Goal: Task Accomplishment & Management: Manage account settings

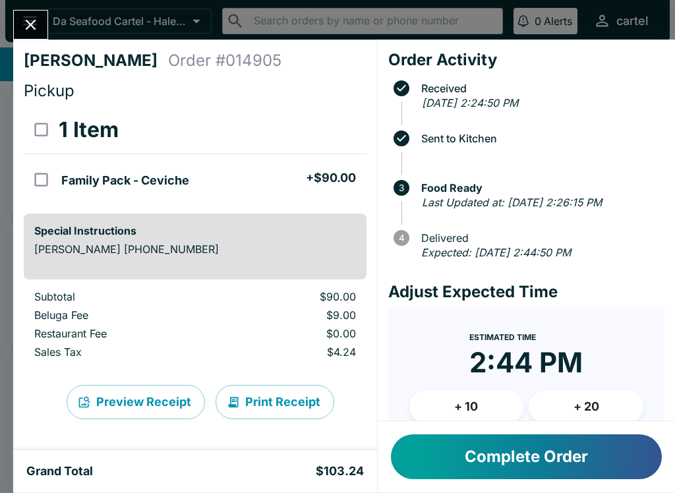
click at [35, 36] on button "Close" at bounding box center [31, 25] width 34 height 28
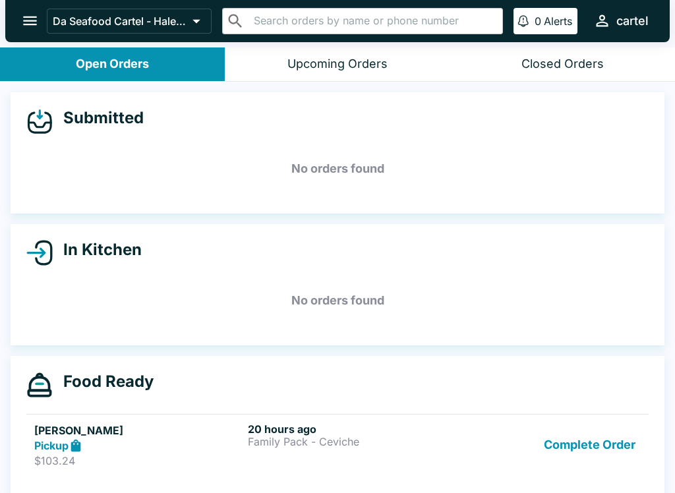
click at [599, 451] on button "Complete Order" at bounding box center [590, 445] width 102 height 45
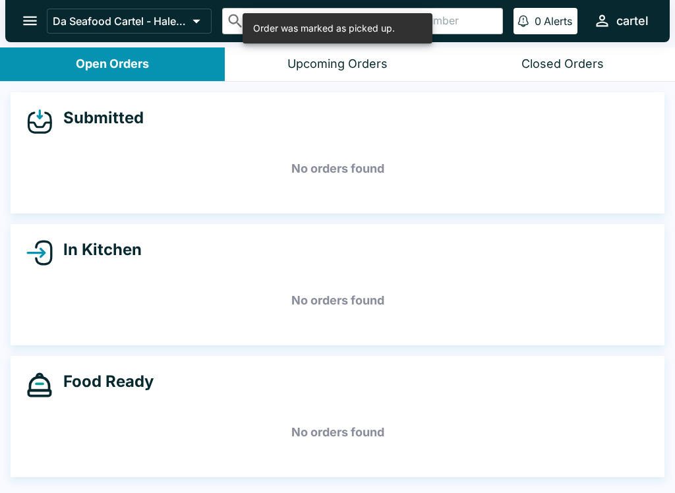
click at [21, 25] on icon "open drawer" at bounding box center [30, 21] width 18 height 18
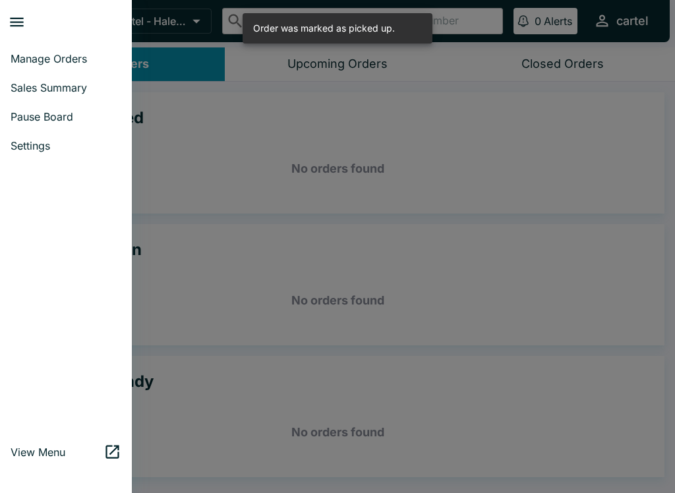
click at [83, 87] on span "Sales Summary" at bounding box center [66, 87] width 111 height 13
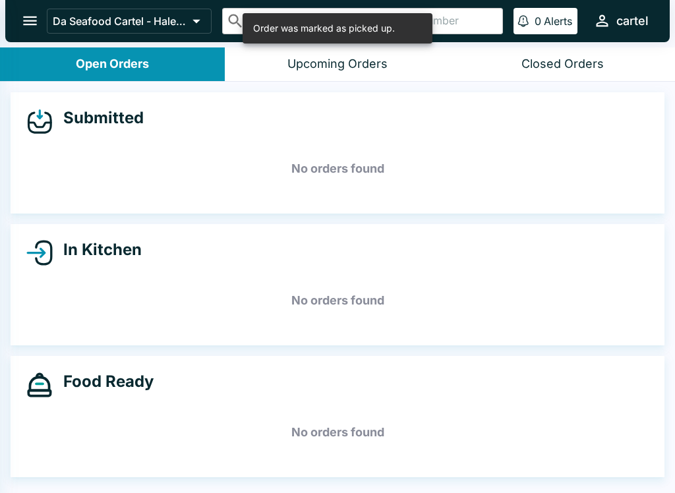
select select "03:00"
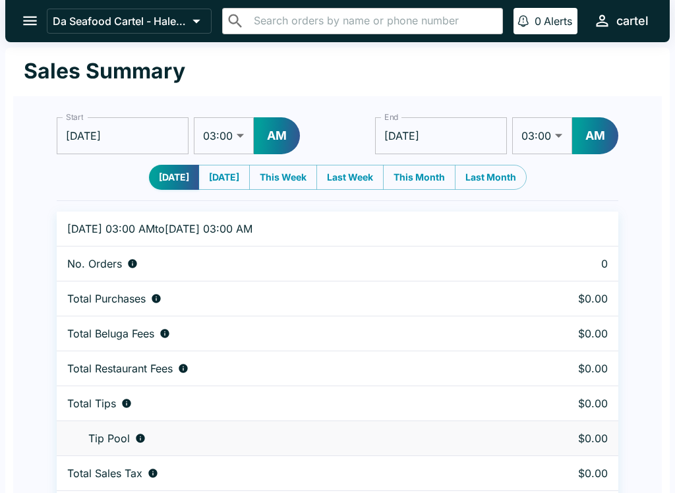
click at [231, 175] on button "[DATE]" at bounding box center [223, 177] width 51 height 25
type input "[DATE]"
click at [171, 181] on button "[DATE]" at bounding box center [174, 177] width 51 height 25
type input "[DATE]"
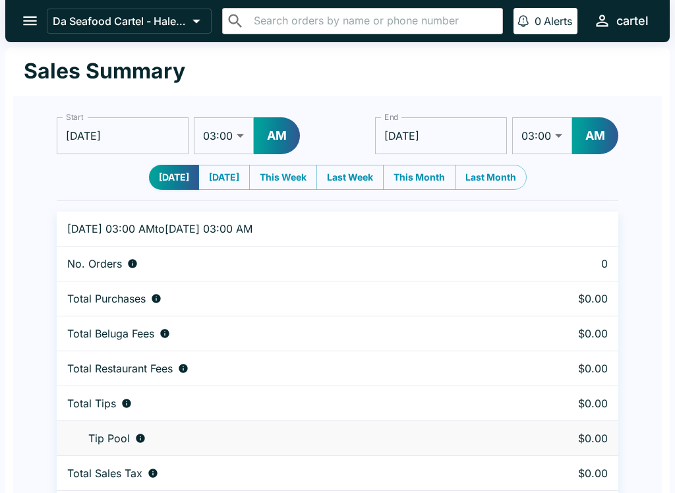
type input "[DATE]"
click at [30, 32] on button "open drawer" at bounding box center [30, 21] width 34 height 34
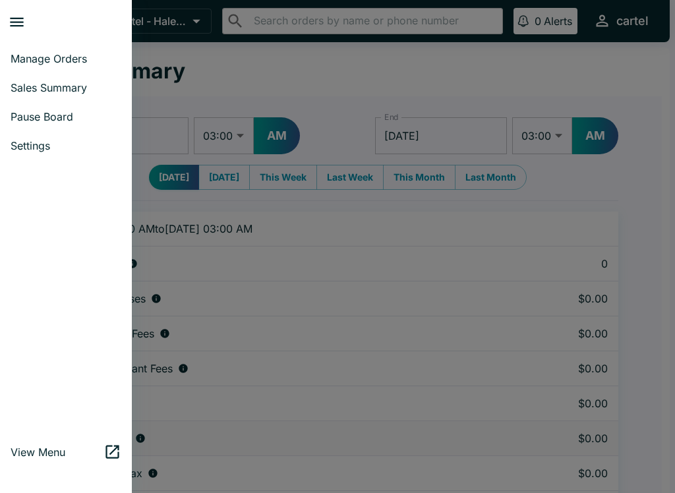
click at [69, 64] on span "Manage Orders" at bounding box center [66, 58] width 111 height 13
